Goal: Complete application form: Complete application form

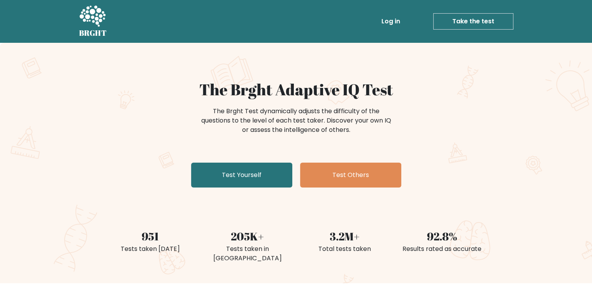
click at [455, 17] on link "Take the test" at bounding box center [473, 21] width 80 height 16
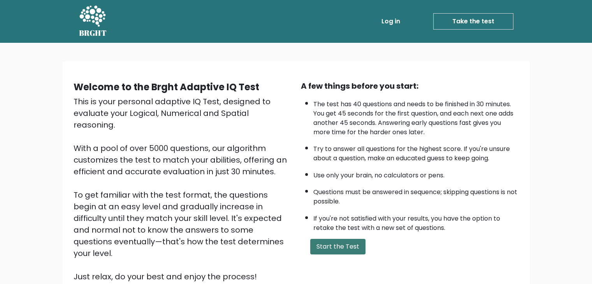
click at [341, 239] on button "Start the Test" at bounding box center [337, 247] width 55 height 16
click at [357, 241] on button "Start the Test" at bounding box center [337, 247] width 55 height 16
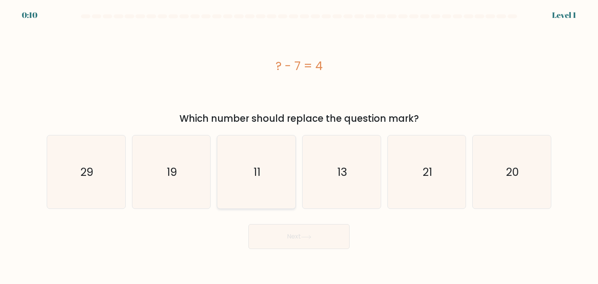
click at [273, 169] on icon "11" at bounding box center [256, 171] width 73 height 73
click at [299, 146] on input "c. 11" at bounding box center [299, 144] width 0 height 4
radio input "true"
click at [298, 236] on button "Next" at bounding box center [298, 236] width 101 height 25
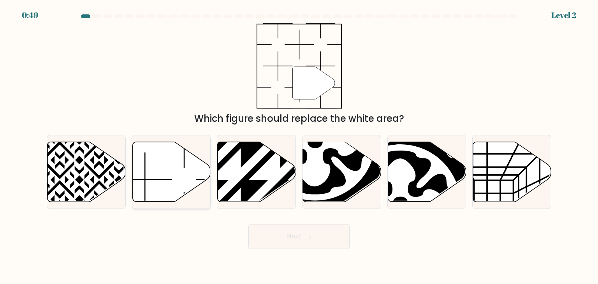
click at [162, 196] on icon at bounding box center [171, 172] width 78 height 60
click at [299, 146] on input "b." at bounding box center [299, 144] width 0 height 4
radio input "true"
click at [280, 251] on body "0:48 Level 2" at bounding box center [299, 142] width 598 height 284
click at [285, 237] on button "Next" at bounding box center [298, 236] width 101 height 25
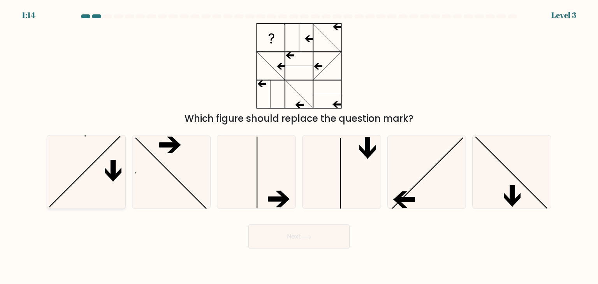
click at [107, 176] on icon at bounding box center [85, 171] width 73 height 73
click at [299, 146] on input "a." at bounding box center [299, 144] width 0 height 4
radio input "true"
click at [330, 236] on button "Next" at bounding box center [298, 236] width 101 height 25
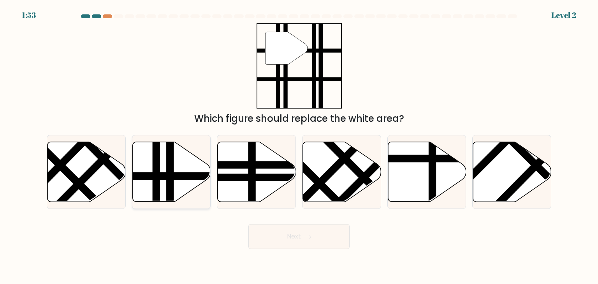
click at [170, 183] on line at bounding box center [170, 205] width 0 height 158
click at [299, 146] on input "b." at bounding box center [299, 144] width 0 height 4
radio input "true"
click at [279, 239] on button "Next" at bounding box center [298, 236] width 101 height 25
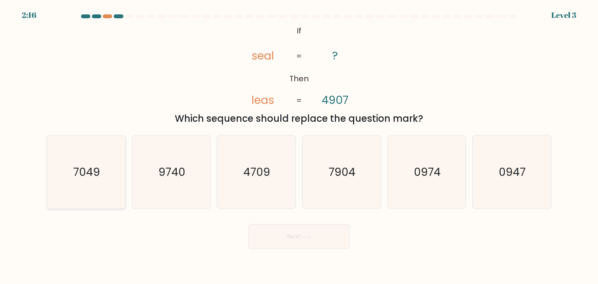
click at [72, 164] on icon "7049" at bounding box center [85, 171] width 73 height 73
click at [299, 146] on input "a. 7049" at bounding box center [299, 144] width 0 height 4
radio input "true"
click at [286, 233] on button "Next" at bounding box center [298, 236] width 101 height 25
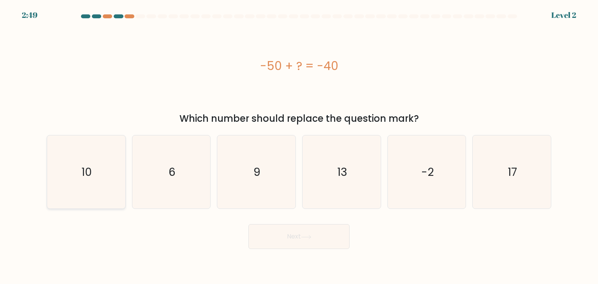
click at [86, 154] on icon "10" at bounding box center [85, 171] width 73 height 73
click at [299, 146] on input "a. 10" at bounding box center [299, 144] width 0 height 4
radio input "true"
click at [291, 242] on button "Next" at bounding box center [298, 236] width 101 height 25
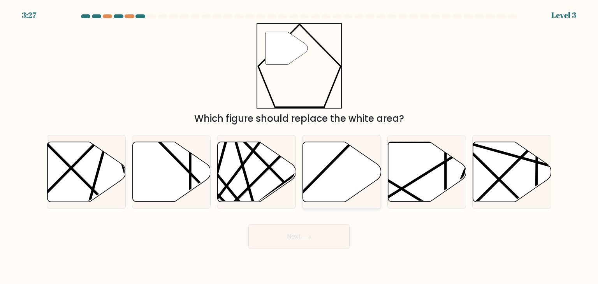
click at [312, 172] on icon at bounding box center [342, 172] width 78 height 60
click at [299, 146] on input "d." at bounding box center [299, 144] width 0 height 4
radio input "true"
click at [298, 231] on button "Next" at bounding box center [298, 236] width 101 height 25
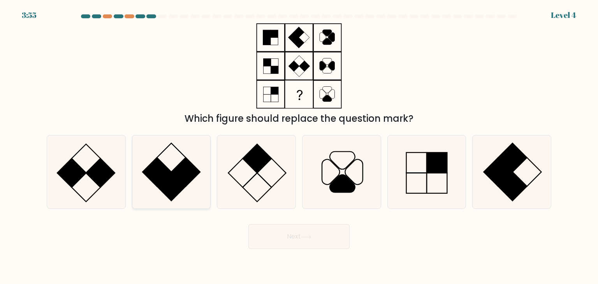
click at [179, 191] on rect at bounding box center [171, 186] width 29 height 29
click at [299, 146] on input "b." at bounding box center [299, 144] width 0 height 4
radio input "true"
click at [267, 243] on button "Next" at bounding box center [298, 236] width 101 height 25
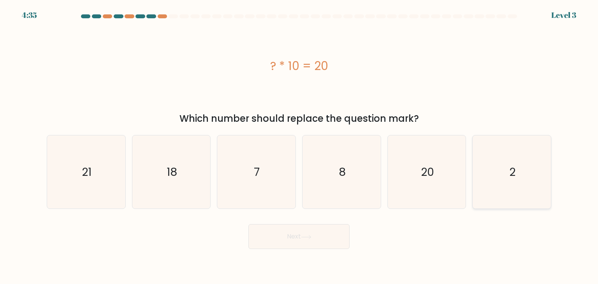
click at [510, 150] on icon "2" at bounding box center [511, 171] width 73 height 73
click at [299, 146] on input "f. 2" at bounding box center [299, 144] width 0 height 4
radio input "true"
click at [336, 245] on button "Next" at bounding box center [298, 236] width 101 height 25
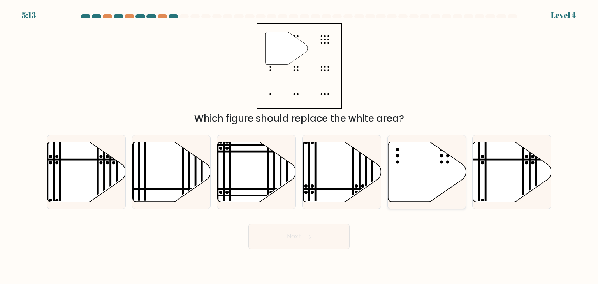
click at [435, 173] on icon at bounding box center [427, 172] width 78 height 60
click at [299, 146] on input "e." at bounding box center [299, 144] width 0 height 4
radio input "true"
click at [336, 243] on button "Next" at bounding box center [298, 236] width 101 height 25
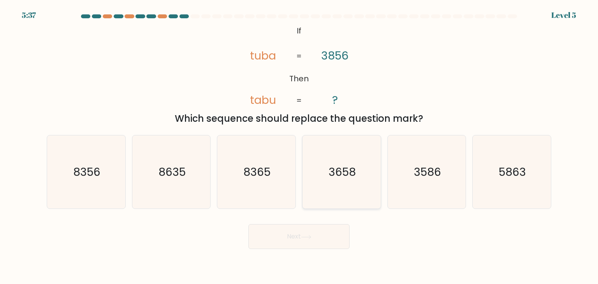
click at [319, 156] on icon "3658" at bounding box center [341, 171] width 73 height 73
click at [299, 146] on input "d. 3658" at bounding box center [299, 144] width 0 height 4
radio input "true"
click at [300, 230] on button "Next" at bounding box center [298, 236] width 101 height 25
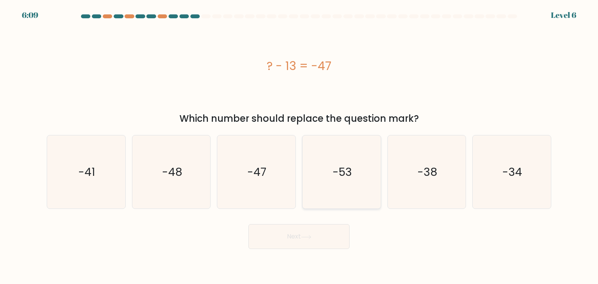
click at [359, 187] on icon "-53" at bounding box center [341, 171] width 73 height 73
click at [299, 146] on input "d. -53" at bounding box center [299, 144] width 0 height 4
radio input "true"
click at [329, 243] on button "Next" at bounding box center [298, 236] width 101 height 25
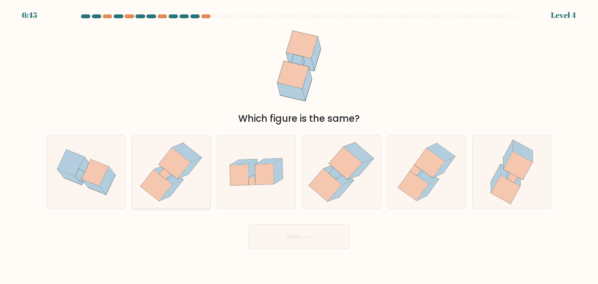
click at [157, 171] on icon at bounding box center [169, 174] width 30 height 19
click at [299, 146] on input "b." at bounding box center [299, 144] width 0 height 4
radio input "true"
click at [285, 231] on button "Next" at bounding box center [298, 236] width 101 height 25
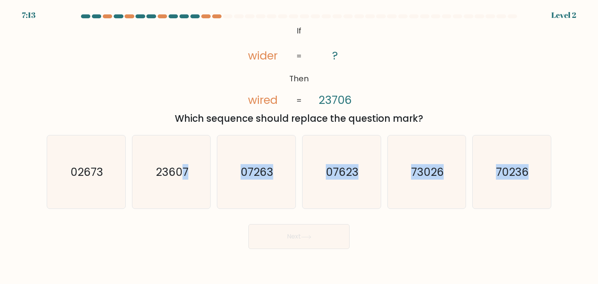
drag, startPoint x: 182, startPoint y: 195, endPoint x: 290, endPoint y: 244, distance: 118.1
click at [290, 244] on form "If ?" at bounding box center [299, 131] width 598 height 235
click at [290, 244] on button "Next" at bounding box center [298, 236] width 101 height 25
click at [200, 186] on icon "23607" at bounding box center [171, 171] width 73 height 73
click at [299, 146] on input "b. 23607" at bounding box center [299, 144] width 0 height 4
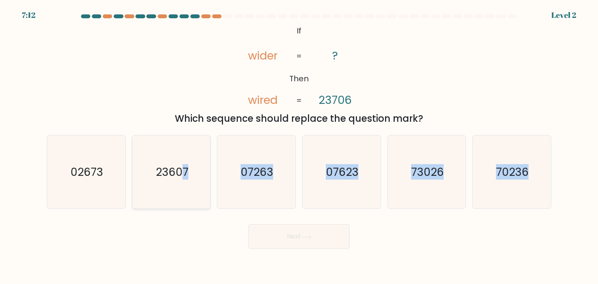
radio input "true"
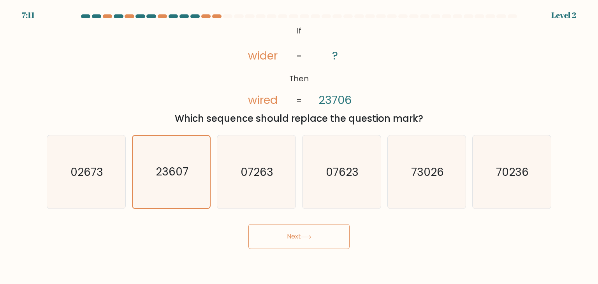
click at [294, 231] on button "Next" at bounding box center [298, 236] width 101 height 25
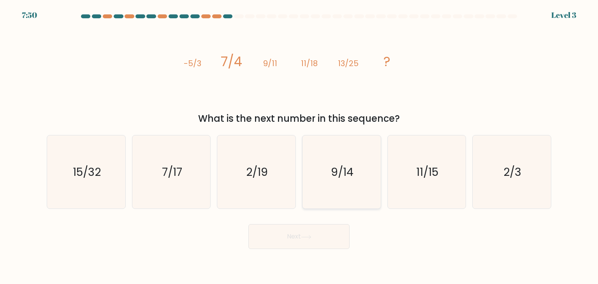
click at [330, 162] on icon "9/14" at bounding box center [341, 171] width 73 height 73
click at [299, 146] on input "d. 9/14" at bounding box center [299, 144] width 0 height 4
radio input "true"
click at [303, 226] on button "Next" at bounding box center [298, 236] width 101 height 25
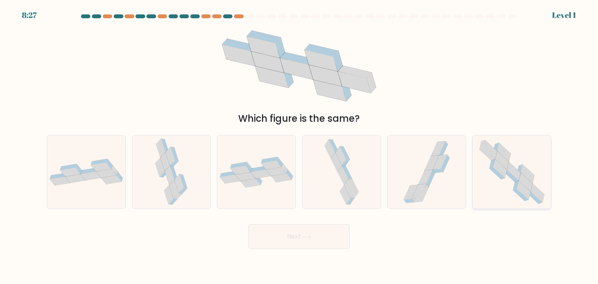
click at [496, 191] on icon at bounding box center [512, 171] width 75 height 73
click at [299, 146] on input "f." at bounding box center [299, 144] width 0 height 4
radio input "true"
click at [341, 247] on button "Next" at bounding box center [298, 236] width 101 height 25
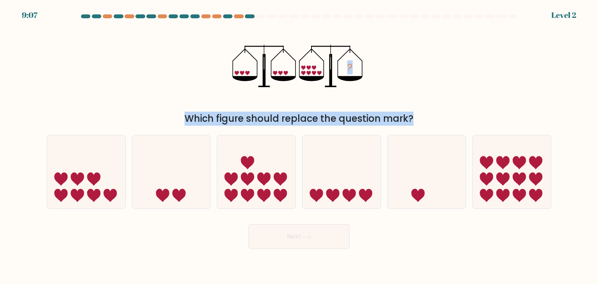
drag, startPoint x: 386, startPoint y: 158, endPoint x: 318, endPoint y: 87, distance: 98.3
click at [318, 87] on form at bounding box center [299, 131] width 598 height 235
click at [335, 103] on icon "?" at bounding box center [298, 65] width 133 height 85
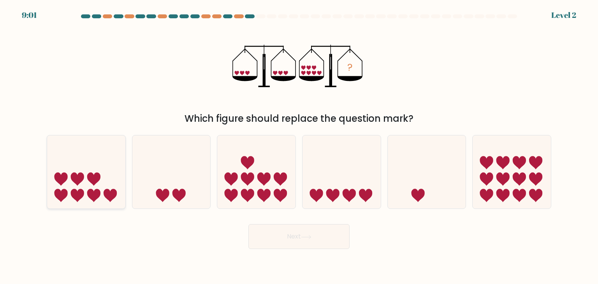
click at [91, 196] on icon at bounding box center [93, 195] width 13 height 13
click at [299, 146] on input "a." at bounding box center [299, 144] width 0 height 4
radio input "true"
click at [285, 230] on button "Next" at bounding box center [298, 236] width 101 height 25
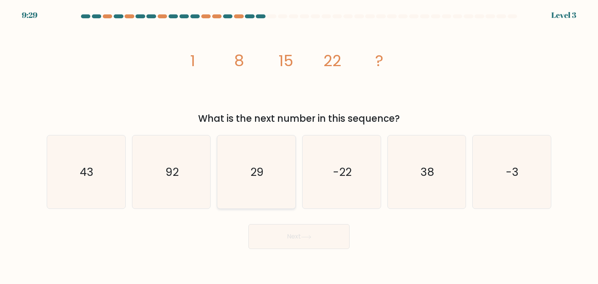
click at [271, 188] on icon "29" at bounding box center [256, 171] width 73 height 73
click at [299, 146] on input "c. 29" at bounding box center [299, 144] width 0 height 4
radio input "true"
click at [310, 243] on button "Next" at bounding box center [298, 236] width 101 height 25
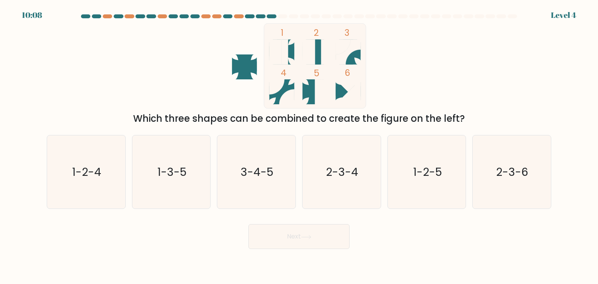
click at [340, 129] on div "a. 1-2-4 b. 1-3-5 c. 3-4-5 d. 2-3-4" at bounding box center [299, 169] width 511 height 80
click at [417, 189] on icon "1-2-5" at bounding box center [426, 171] width 73 height 73
click at [299, 146] on input "e. 1-2-5" at bounding box center [299, 144] width 0 height 4
radio input "true"
click at [339, 237] on button "Next" at bounding box center [298, 236] width 101 height 25
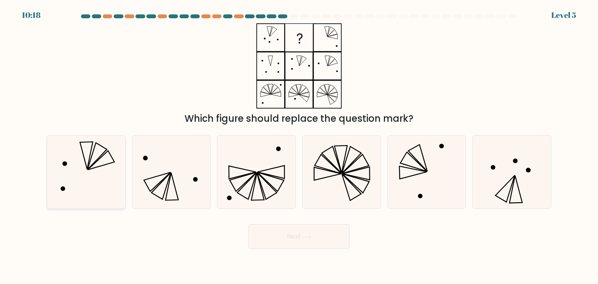
click at [116, 178] on icon at bounding box center [85, 171] width 73 height 73
click at [299, 146] on input "a." at bounding box center [299, 144] width 0 height 4
radio input "true"
click at [271, 236] on button "Next" at bounding box center [298, 236] width 101 height 25
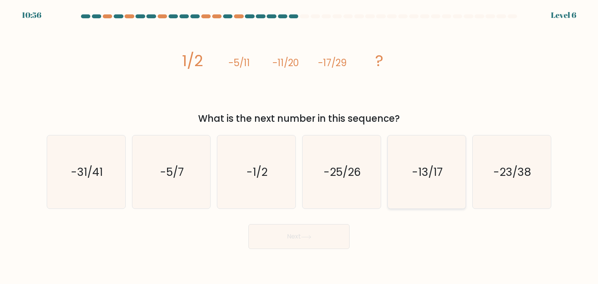
click at [418, 185] on icon "-13/17" at bounding box center [426, 171] width 73 height 73
click at [299, 146] on input "e. -13/17" at bounding box center [299, 144] width 0 height 4
radio input "true"
click at [319, 233] on button "Next" at bounding box center [298, 236] width 101 height 25
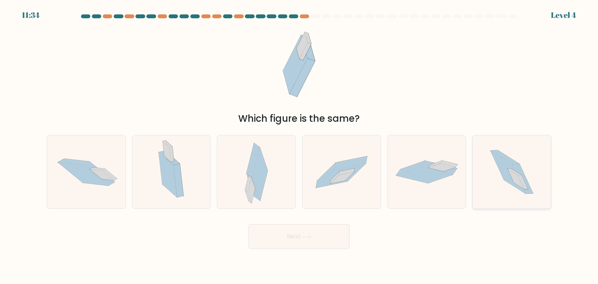
click at [508, 181] on icon at bounding box center [507, 172] width 35 height 43
click at [299, 146] on input "f." at bounding box center [299, 144] width 0 height 4
radio input "true"
click at [344, 239] on button "Next" at bounding box center [298, 236] width 101 height 25
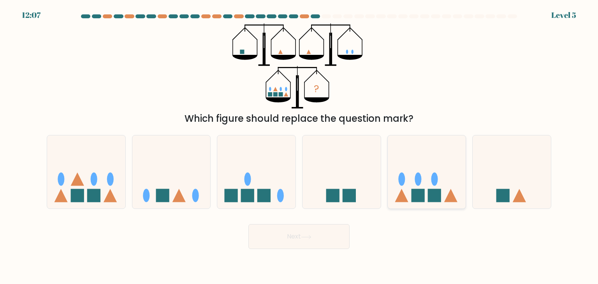
click at [405, 166] on icon at bounding box center [427, 172] width 78 height 65
click at [299, 146] on input "e." at bounding box center [299, 144] width 0 height 4
radio input "true"
click at [327, 233] on button "Next" at bounding box center [298, 236] width 101 height 25
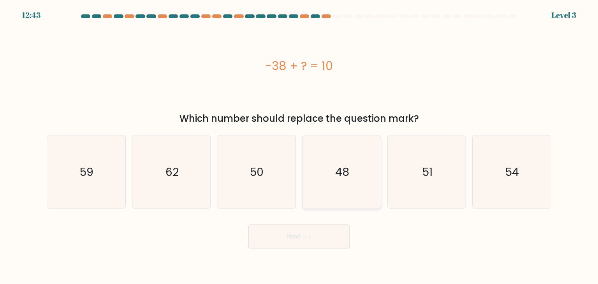
click at [339, 163] on icon "48" at bounding box center [341, 171] width 73 height 73
click at [299, 146] on input "d. 48" at bounding box center [299, 144] width 0 height 4
radio input "true"
click at [306, 241] on button "Next" at bounding box center [298, 236] width 101 height 25
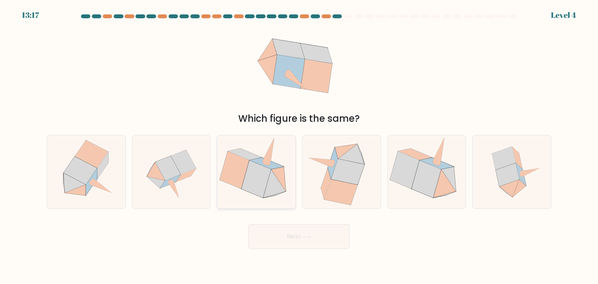
click at [292, 200] on icon at bounding box center [257, 171] width 76 height 73
click at [299, 146] on input "c." at bounding box center [299, 144] width 0 height 4
radio input "true"
click at [305, 234] on button "Next" at bounding box center [298, 236] width 101 height 25
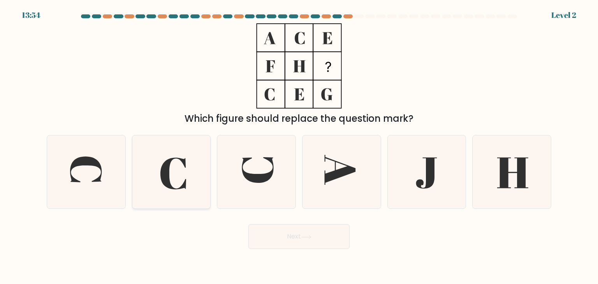
click at [181, 197] on icon at bounding box center [171, 171] width 73 height 73
click at [299, 146] on input "b." at bounding box center [299, 144] width 0 height 4
radio input "true"
click at [406, 195] on icon at bounding box center [426, 171] width 73 height 73
click at [299, 146] on input "e." at bounding box center [299, 144] width 0 height 4
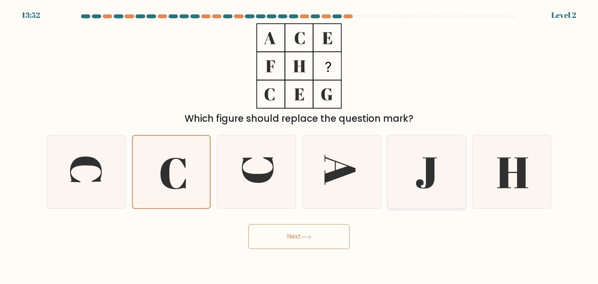
radio input "true"
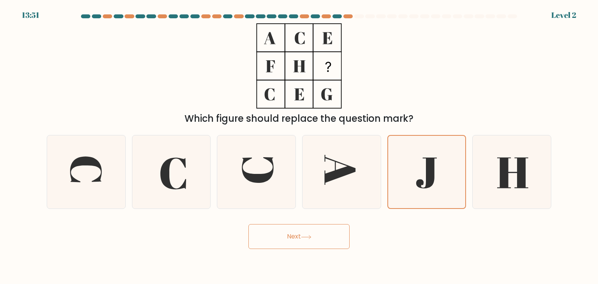
click at [332, 239] on button "Next" at bounding box center [298, 236] width 101 height 25
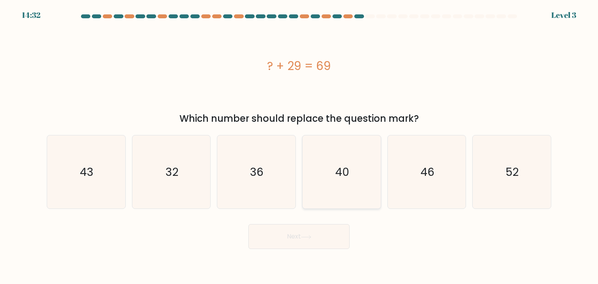
click at [341, 160] on icon "40" at bounding box center [341, 171] width 73 height 73
click at [299, 146] on input "d. 40" at bounding box center [299, 144] width 0 height 4
radio input "true"
click at [316, 229] on button "Next" at bounding box center [298, 236] width 101 height 25
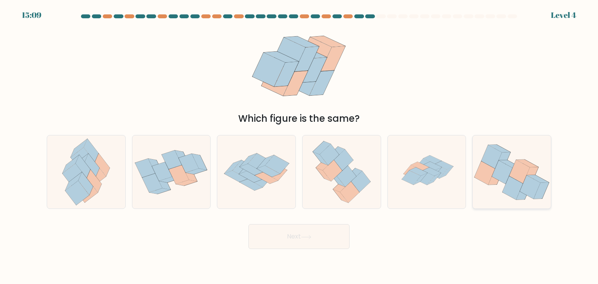
click at [523, 192] on icon at bounding box center [530, 186] width 21 height 23
click at [299, 146] on input "f." at bounding box center [299, 144] width 0 height 4
radio input "true"
click at [341, 236] on button "Next" at bounding box center [298, 236] width 101 height 25
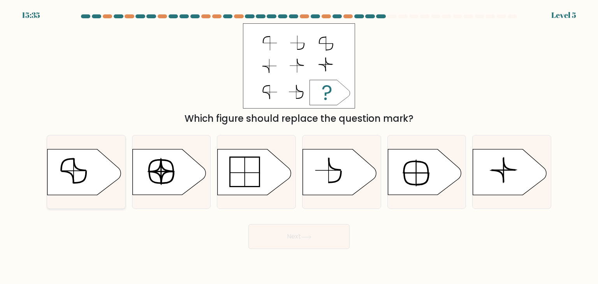
click at [111, 179] on icon at bounding box center [83, 172] width 73 height 46
click at [299, 146] on input "a." at bounding box center [299, 144] width 0 height 4
radio input "true"
click at [294, 251] on body "15:34 Level 5" at bounding box center [299, 142] width 598 height 284
click at [296, 240] on button "Next" at bounding box center [298, 236] width 101 height 25
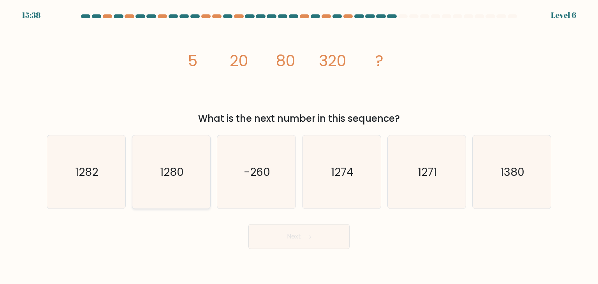
click at [186, 193] on icon "1280" at bounding box center [171, 171] width 73 height 73
click at [299, 146] on input "b. 1280" at bounding box center [299, 144] width 0 height 4
radio input "true"
click at [313, 241] on button "Next" at bounding box center [298, 236] width 101 height 25
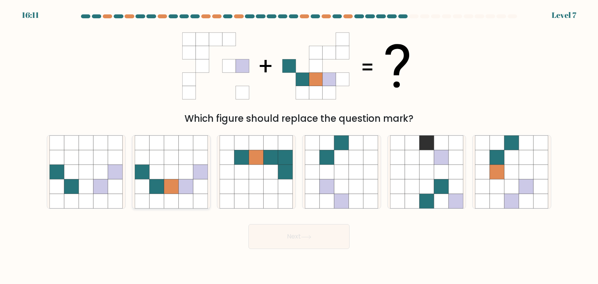
click at [179, 172] on icon at bounding box center [186, 172] width 15 height 15
click at [299, 146] on input "b." at bounding box center [299, 144] width 0 height 4
radio input "true"
click at [327, 243] on button "Next" at bounding box center [298, 236] width 101 height 25
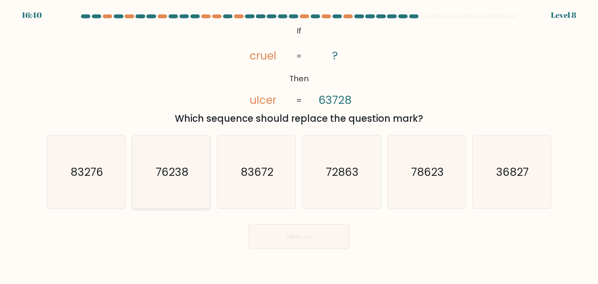
click at [165, 166] on text "76238" at bounding box center [172, 172] width 33 height 16
click at [299, 146] on input "b. 76238" at bounding box center [299, 144] width 0 height 4
radio input "true"
click at [287, 239] on button "Next" at bounding box center [298, 236] width 101 height 25
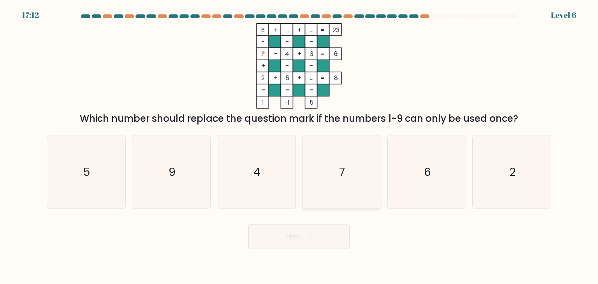
click at [367, 181] on icon "7" at bounding box center [341, 171] width 73 height 73
click at [299, 146] on input "d. 7" at bounding box center [299, 144] width 0 height 4
radio input "true"
click at [327, 228] on button "Next" at bounding box center [298, 236] width 101 height 25
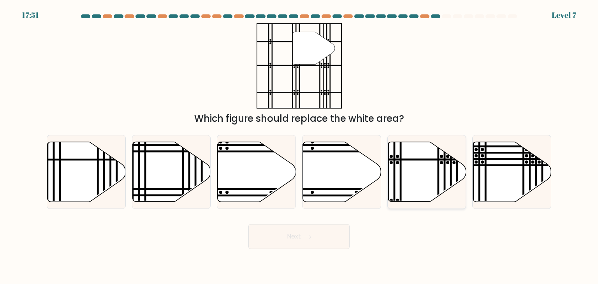
click at [410, 149] on icon at bounding box center [427, 172] width 78 height 60
click at [299, 146] on input "e." at bounding box center [299, 144] width 0 height 4
radio input "true"
click at [322, 238] on button "Next" at bounding box center [298, 236] width 101 height 25
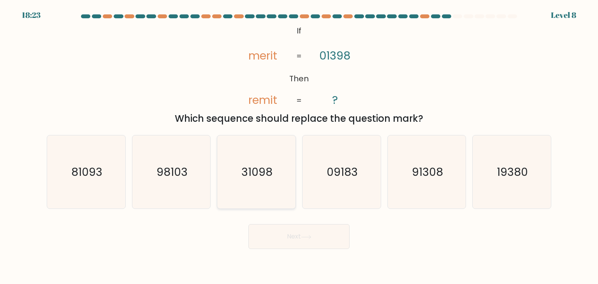
click at [270, 195] on icon "31098" at bounding box center [256, 171] width 73 height 73
click at [299, 146] on input "c. 31098" at bounding box center [299, 144] width 0 height 4
radio input "true"
click at [298, 235] on button "Next" at bounding box center [298, 236] width 101 height 25
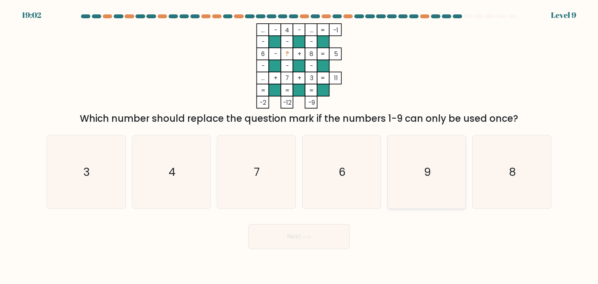
click at [448, 175] on icon "9" at bounding box center [426, 171] width 73 height 73
click at [299, 146] on input "e. 9" at bounding box center [299, 144] width 0 height 4
radio input "true"
click at [314, 244] on button "Next" at bounding box center [298, 236] width 101 height 25
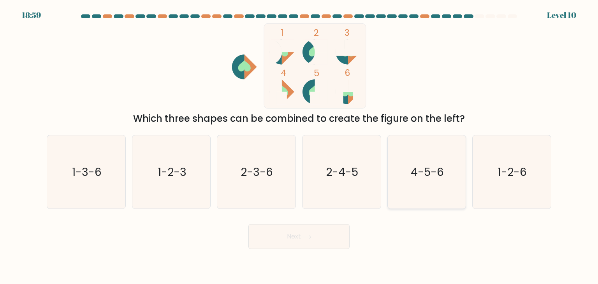
click at [405, 160] on icon "4-5-6" at bounding box center [426, 171] width 73 height 73
click at [299, 146] on input "e. 4-5-6" at bounding box center [299, 144] width 0 height 4
radio input "true"
click at [307, 243] on button "Next" at bounding box center [298, 236] width 101 height 25
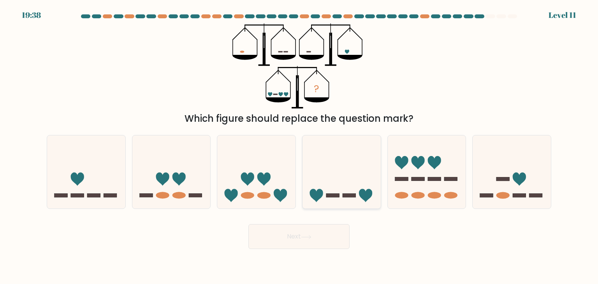
click at [324, 198] on icon at bounding box center [341, 172] width 78 height 65
click at [299, 146] on input "d." at bounding box center [299, 144] width 0 height 4
radio input "true"
click at [304, 235] on icon at bounding box center [306, 237] width 11 height 4
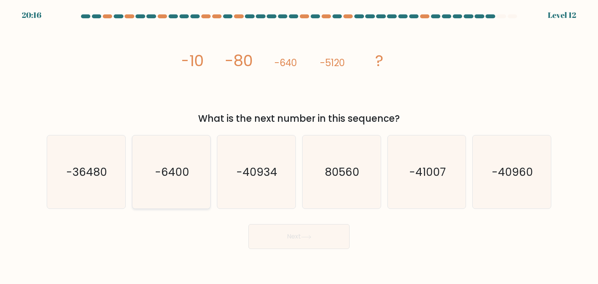
click at [175, 152] on icon "-6400" at bounding box center [171, 171] width 73 height 73
click at [299, 146] on input "b. -6400" at bounding box center [299, 144] width 0 height 4
radio input "true"
click at [476, 176] on icon "-40960" at bounding box center [511, 171] width 73 height 73
click at [299, 146] on input "f. -40960" at bounding box center [299, 144] width 0 height 4
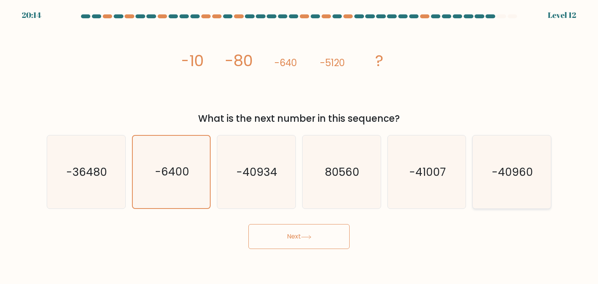
radio input "true"
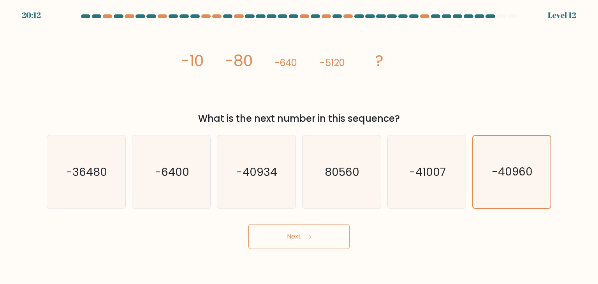
click at [336, 241] on button "Next" at bounding box center [298, 236] width 101 height 25
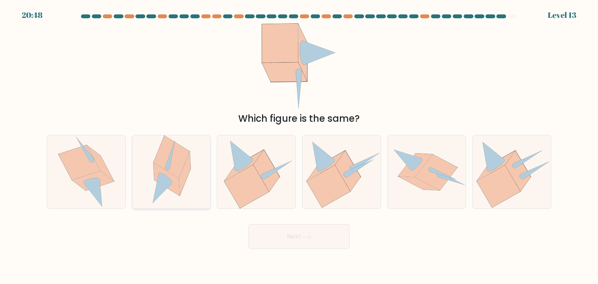
click at [182, 175] on icon at bounding box center [185, 174] width 12 height 44
click at [299, 146] on input "b." at bounding box center [299, 144] width 0 height 4
radio input "true"
click at [280, 238] on button "Next" at bounding box center [298, 236] width 101 height 25
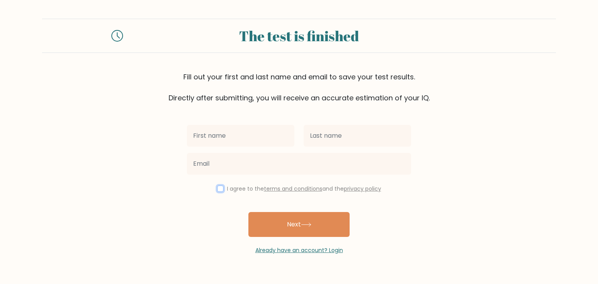
click at [217, 190] on input "checkbox" at bounding box center [220, 189] width 6 height 6
checkbox input "true"
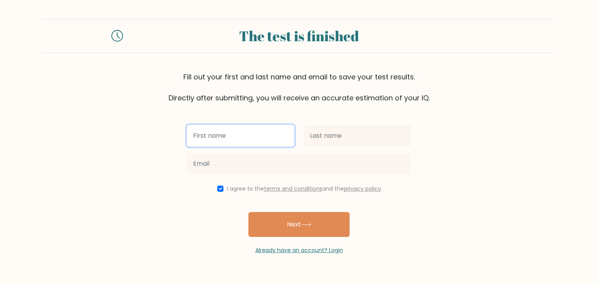
click at [244, 139] on input "text" at bounding box center [240, 136] width 107 height 22
type input "Egamae"
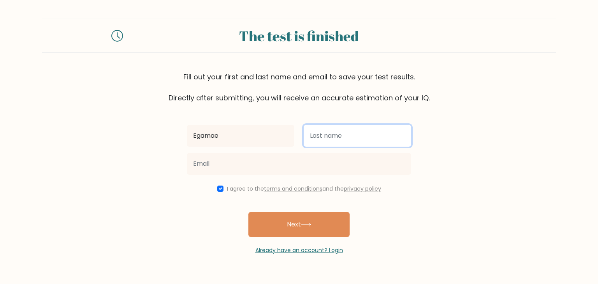
click at [311, 133] on input "text" at bounding box center [357, 136] width 107 height 22
type input "[PERSON_NAME]"
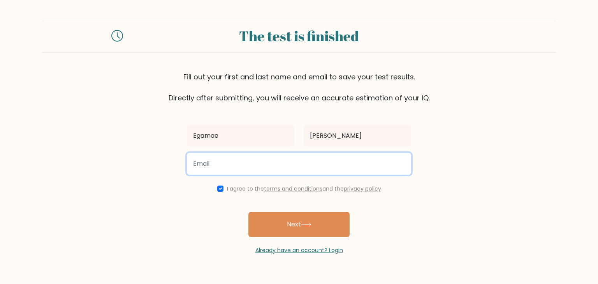
click at [339, 164] on input "email" at bounding box center [299, 164] width 224 height 22
type input "[EMAIL_ADDRESS][PERSON_NAME][DOMAIN_NAME]"
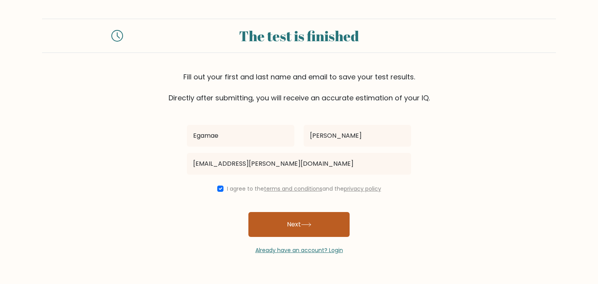
click at [302, 220] on button "Next" at bounding box center [298, 224] width 101 height 25
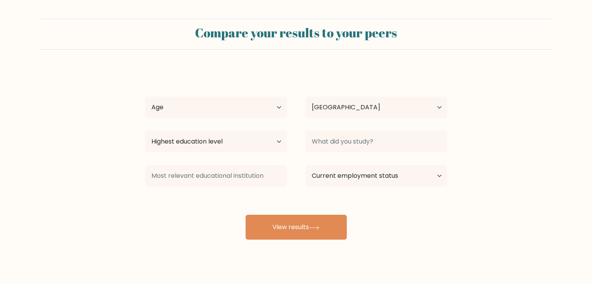
select select "PH"
click at [283, 144] on select "Highest education level No schooling Primary Lower Secondary Upper Secondary Oc…" at bounding box center [216, 142] width 142 height 22
select select "bachelors_degree"
click at [145, 131] on select "Highest education level No schooling Primary Lower Secondary Upper Secondary Oc…" at bounding box center [216, 142] width 142 height 22
click at [331, 176] on select "Current employment status Employed Student Retired Other / prefer not to answer" at bounding box center [377, 176] width 142 height 22
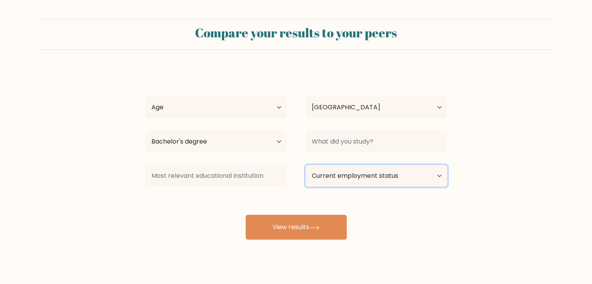
select select "other"
click at [306, 165] on select "Current employment status Employed Student Retired Other / prefer not to answer" at bounding box center [377, 176] width 142 height 22
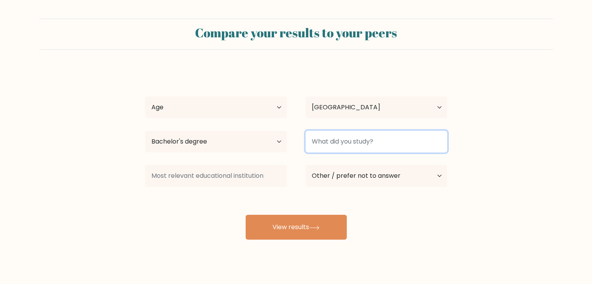
click at [346, 143] on input at bounding box center [377, 142] width 142 height 22
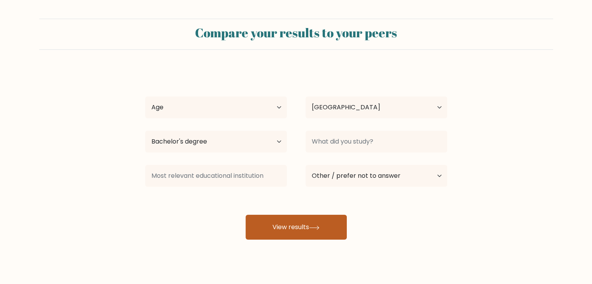
click at [301, 225] on button "View results" at bounding box center [296, 227] width 101 height 25
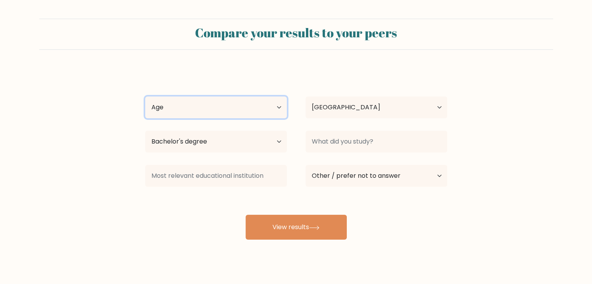
click at [271, 109] on select "Age Under [DEMOGRAPHIC_DATA] [DEMOGRAPHIC_DATA] [DEMOGRAPHIC_DATA] [DEMOGRAPHIC…" at bounding box center [216, 108] width 142 height 22
select select "25_34"
click at [145, 97] on select "Age Under [DEMOGRAPHIC_DATA] [DEMOGRAPHIC_DATA] [DEMOGRAPHIC_DATA] [DEMOGRAPHIC…" at bounding box center [216, 108] width 142 height 22
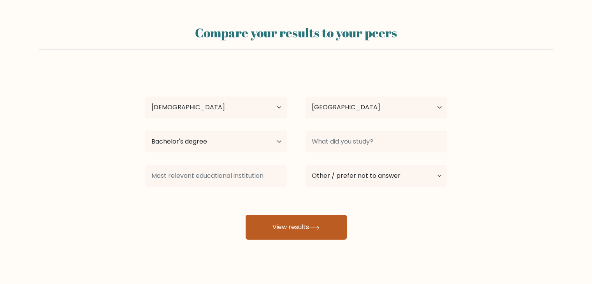
click at [288, 217] on button "View results" at bounding box center [296, 227] width 101 height 25
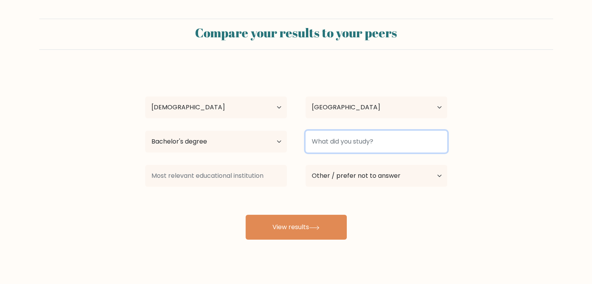
click at [357, 136] on input at bounding box center [377, 142] width 142 height 22
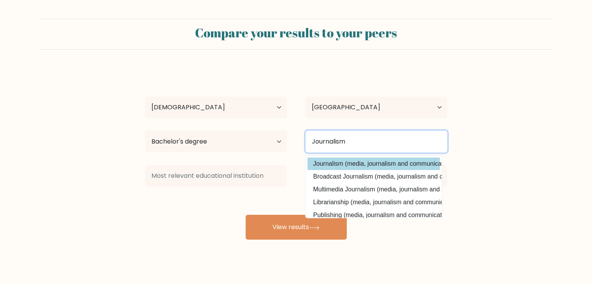
type input "Journalism"
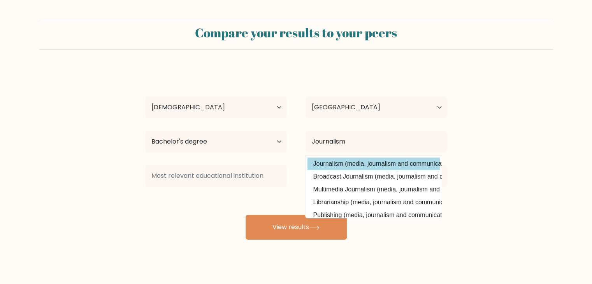
click at [346, 162] on div "[PERSON_NAME] Age Under [DEMOGRAPHIC_DATA] [DEMOGRAPHIC_DATA] [DEMOGRAPHIC_DATA…" at bounding box center [296, 154] width 311 height 171
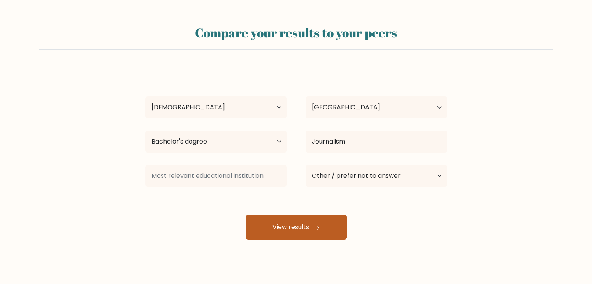
click at [322, 224] on button "View results" at bounding box center [296, 227] width 101 height 25
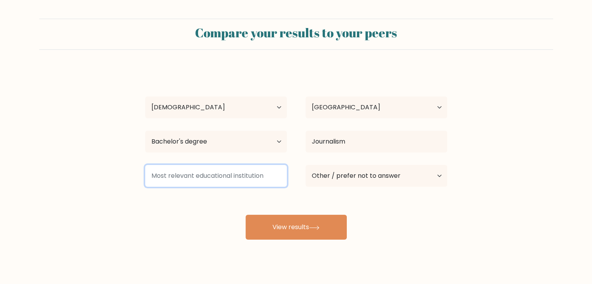
click at [255, 179] on input at bounding box center [216, 176] width 142 height 22
type input "U"
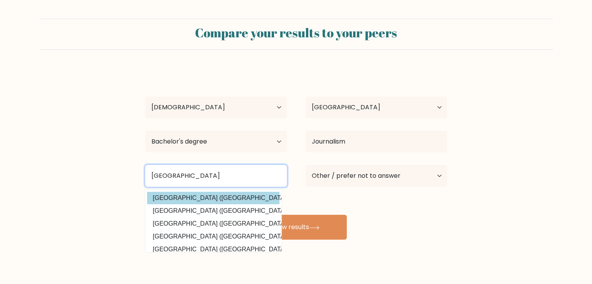
type input "[GEOGRAPHIC_DATA]"
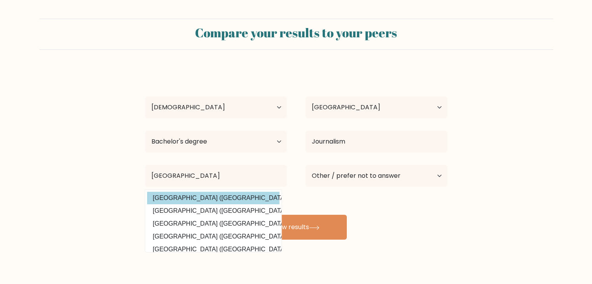
click at [237, 201] on div "[PERSON_NAME] Age Under [DEMOGRAPHIC_DATA] [DEMOGRAPHIC_DATA] [DEMOGRAPHIC_DATA…" at bounding box center [296, 154] width 311 height 171
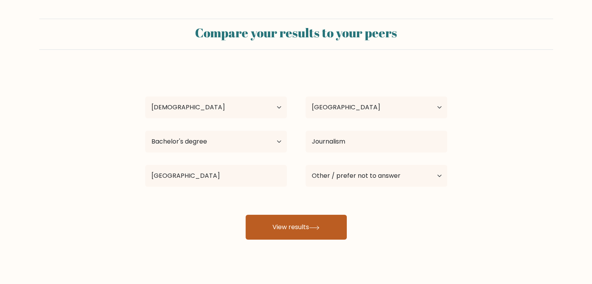
click at [296, 225] on button "View results" at bounding box center [296, 227] width 101 height 25
